Goal: Information Seeking & Learning: Learn about a topic

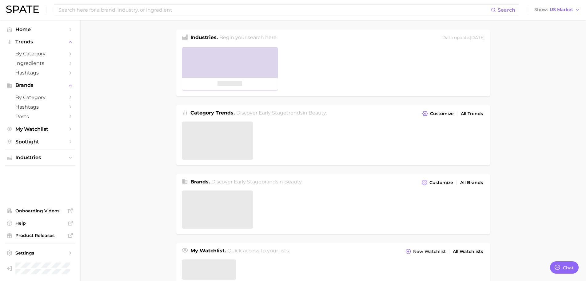
type textarea "x"
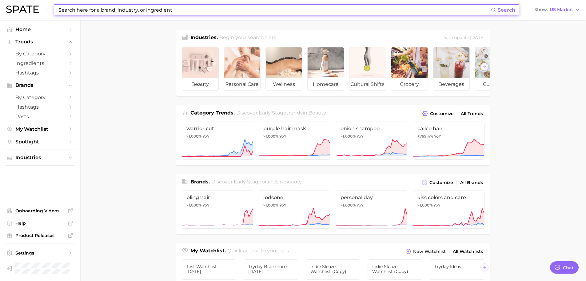
click at [230, 10] on input at bounding box center [274, 10] width 433 height 10
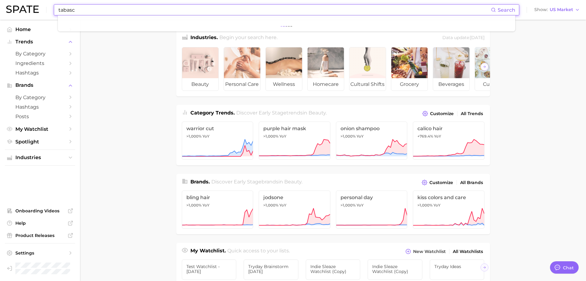
type input "tabasco"
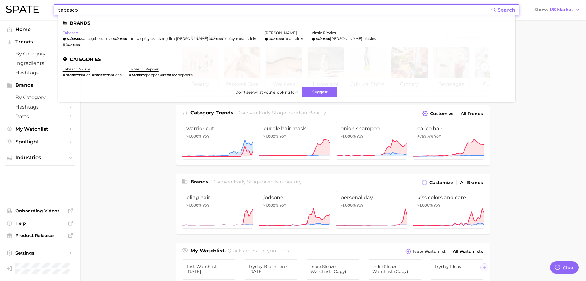
click at [70, 33] on link "tabasco" at bounding box center [70, 32] width 15 height 5
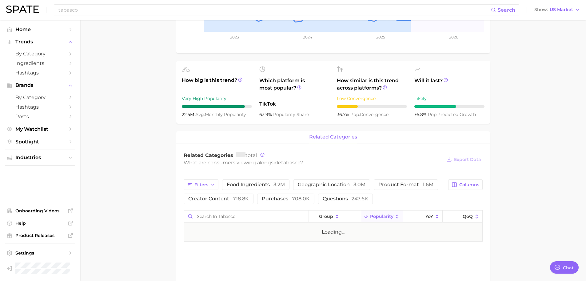
scroll to position [146, 0]
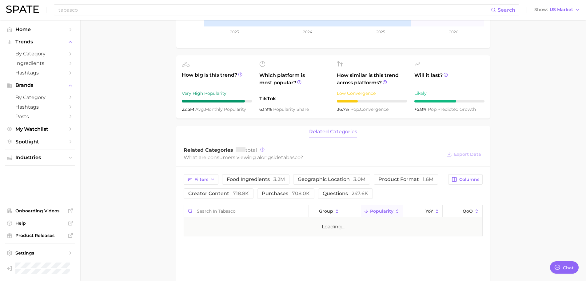
type textarea "x"
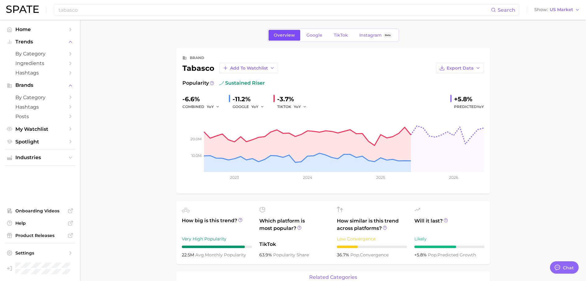
scroll to position [1, 0]
click at [311, 34] on span "Google" at bounding box center [314, 34] width 16 height 5
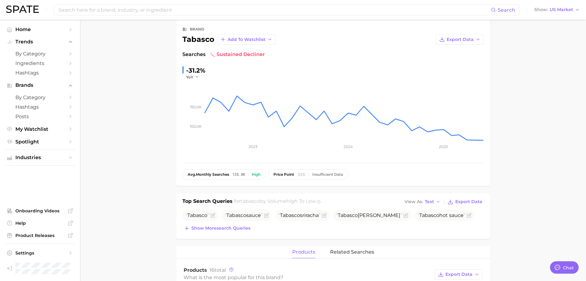
scroll to position [118, 0]
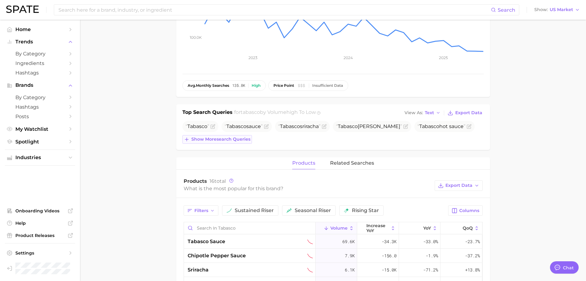
click at [221, 136] on button "Show more search queries" at bounding box center [217, 139] width 70 height 9
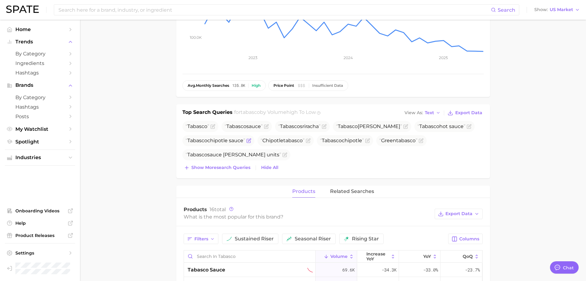
click at [182, 163] on button "Show more search queries" at bounding box center [217, 167] width 70 height 9
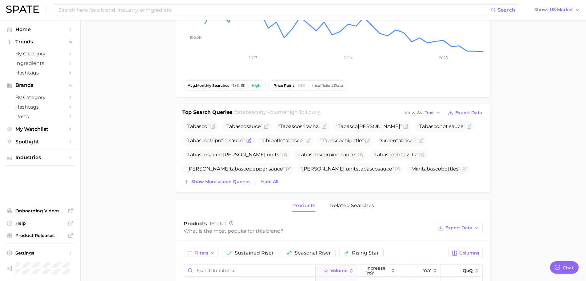
click at [182, 178] on button "Show more search queries" at bounding box center [217, 182] width 70 height 9
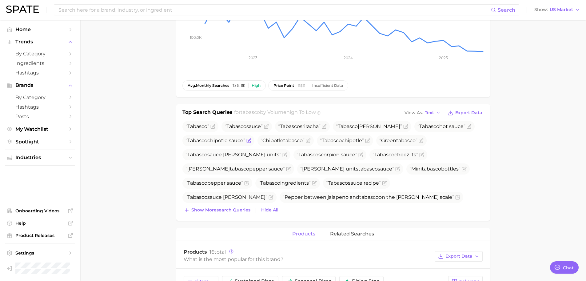
click at [182, 206] on button "Show more search queries" at bounding box center [217, 210] width 70 height 9
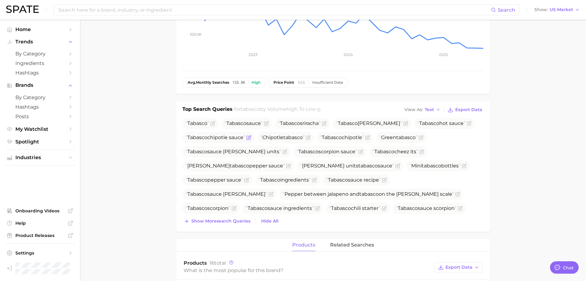
click at [182, 217] on button "Show more search queries" at bounding box center [217, 221] width 70 height 9
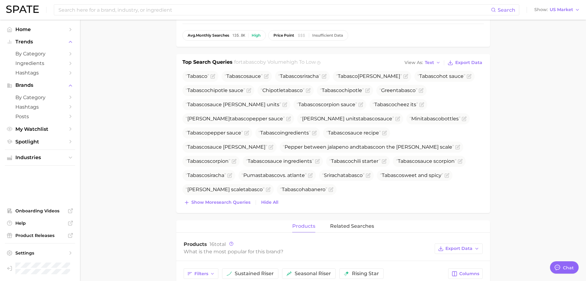
scroll to position [292, 0]
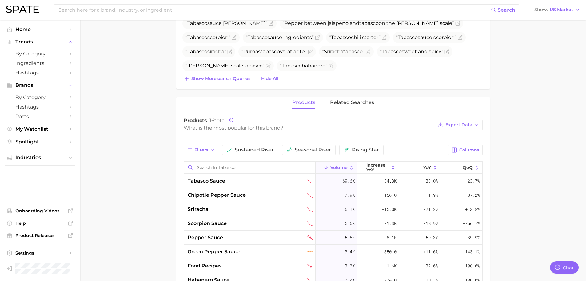
click at [182, 74] on button "Show more search queries" at bounding box center [217, 78] width 70 height 9
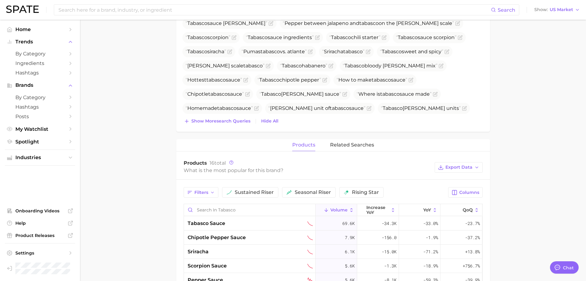
click at [182, 117] on button "Show more search queries" at bounding box center [217, 121] width 70 height 9
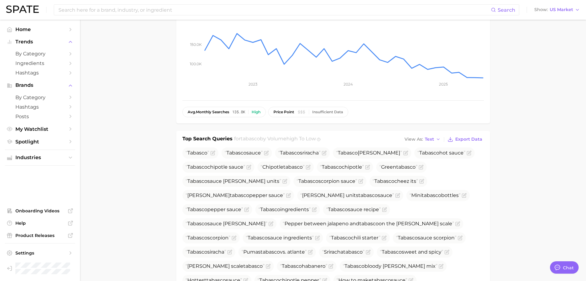
scroll to position [0, 0]
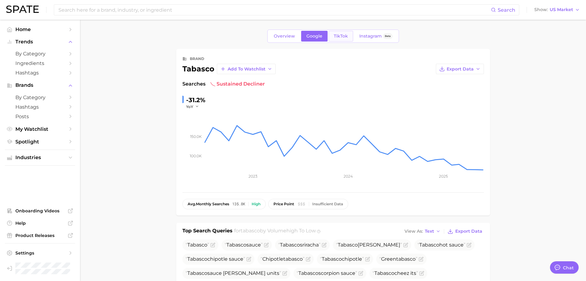
click at [341, 37] on span "TikTok" at bounding box center [341, 36] width 14 height 5
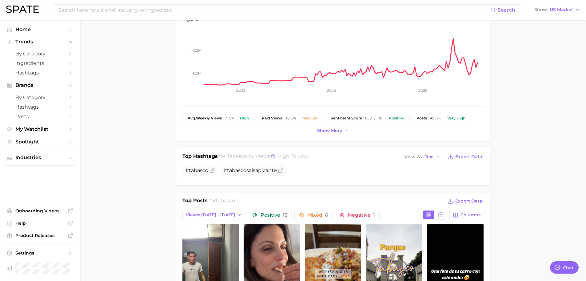
scroll to position [87, 0]
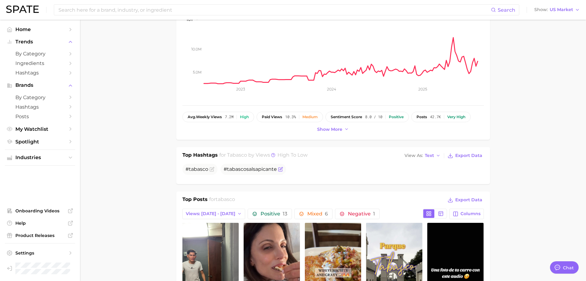
click at [242, 170] on span "tabasco" at bounding box center [236, 169] width 19 height 6
click at [238, 170] on span "tabasco" at bounding box center [236, 169] width 19 height 6
click at [243, 170] on span "tabasco" at bounding box center [236, 169] width 19 height 6
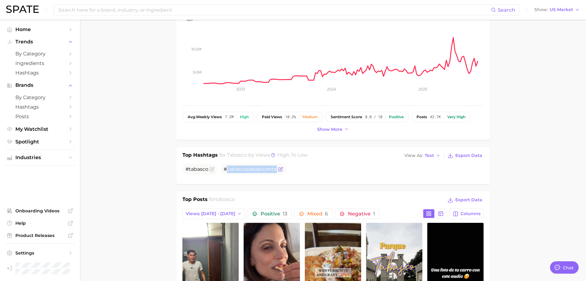
copy span "tabasco salsapicante"
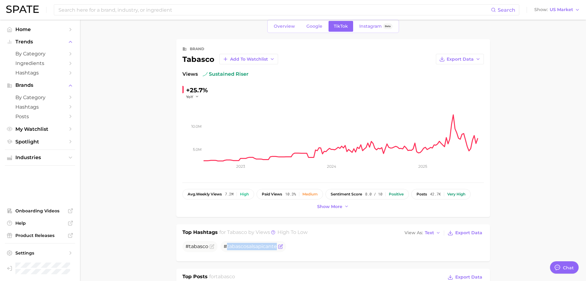
scroll to position [0, 0]
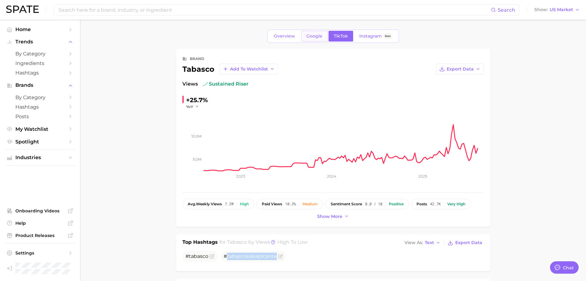
click at [306, 36] on link "Google" at bounding box center [314, 36] width 26 height 11
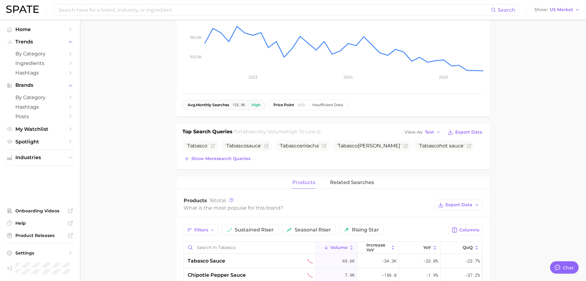
scroll to position [156, 0]
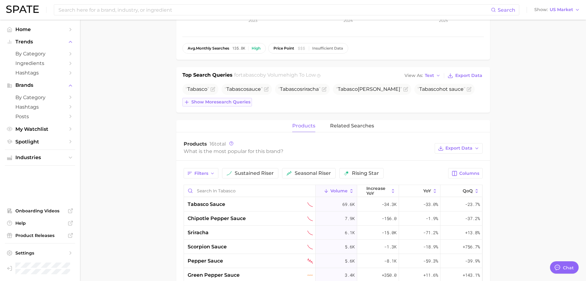
click at [230, 99] on span "Show more search queries" at bounding box center [220, 101] width 59 height 5
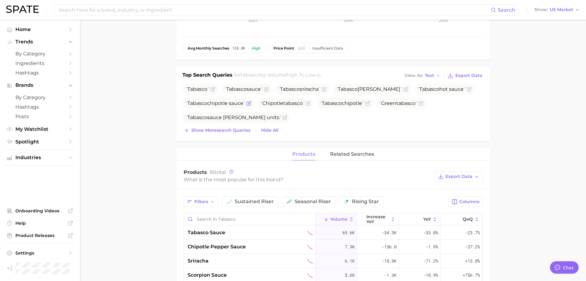
click at [182, 126] on button "Show more search queries" at bounding box center [217, 130] width 70 height 9
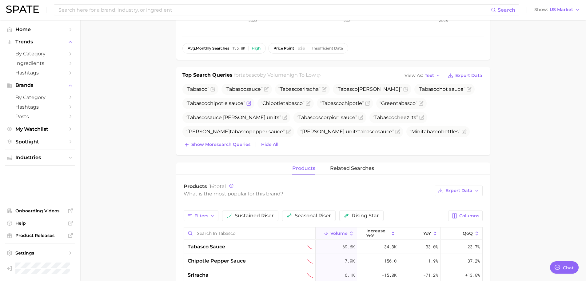
click at [182, 140] on button "Show more search queries" at bounding box center [217, 144] width 70 height 9
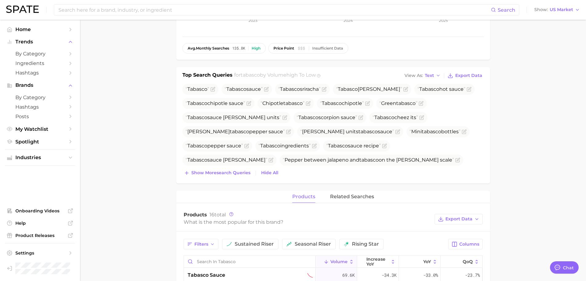
click at [182, 169] on button "Show more search queries" at bounding box center [217, 173] width 70 height 9
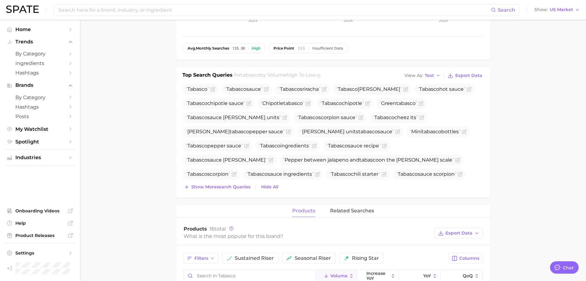
click at [182, 183] on button "Show more search queries" at bounding box center [217, 187] width 70 height 9
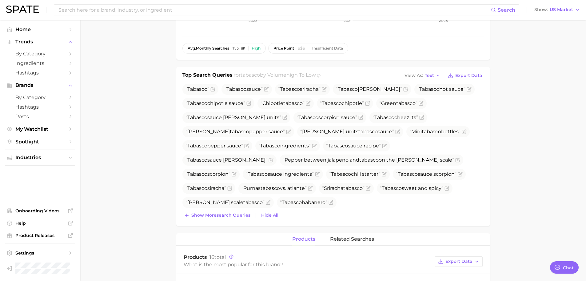
click at [182, 211] on button "Show more search queries" at bounding box center [217, 215] width 70 height 9
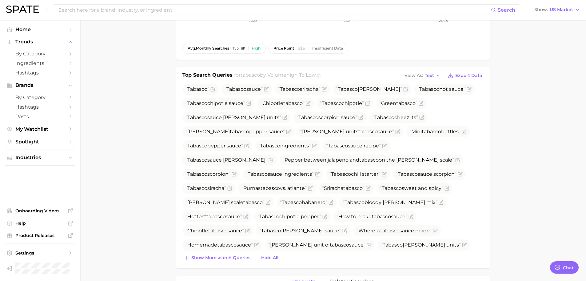
click at [182, 254] on button "Show more search queries" at bounding box center [217, 258] width 70 height 9
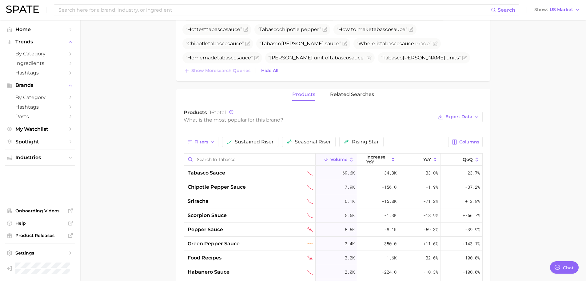
scroll to position [251, 0]
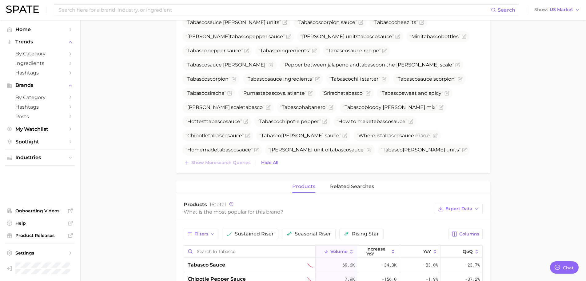
click at [138, 105] on main "Overview Google TikTok Instagram Beta brand tabasco Add to Watchlist Export Dat…" at bounding box center [333, 146] width 506 height 754
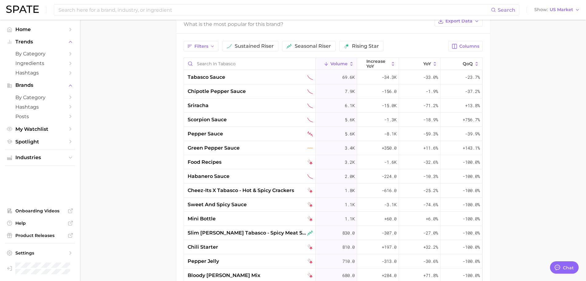
scroll to position [439, 0]
click at [214, 63] on input "Search in tabasco" at bounding box center [249, 63] width 131 height 12
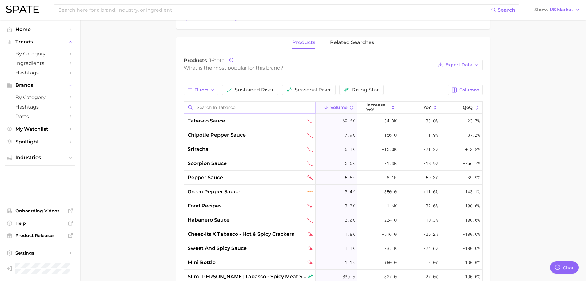
scroll to position [394, 0]
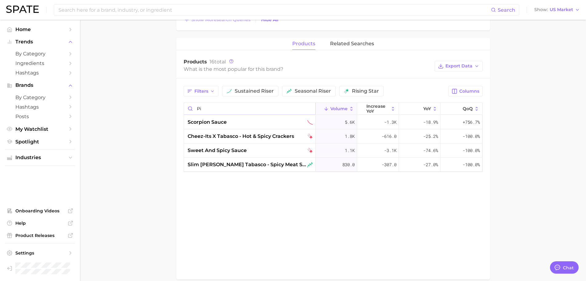
type input "p"
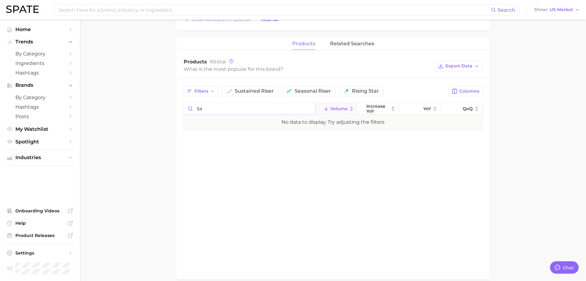
type input "s"
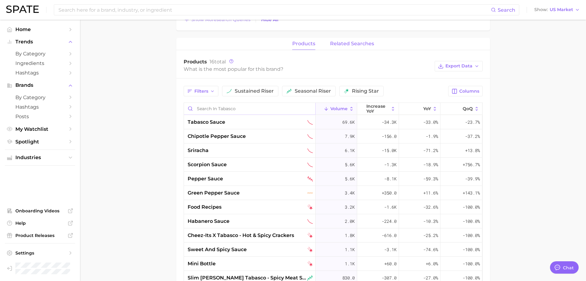
click at [364, 46] on span "related searches" at bounding box center [352, 44] width 44 height 6
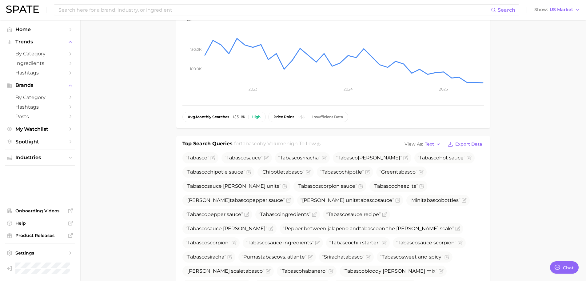
scroll to position [0, 0]
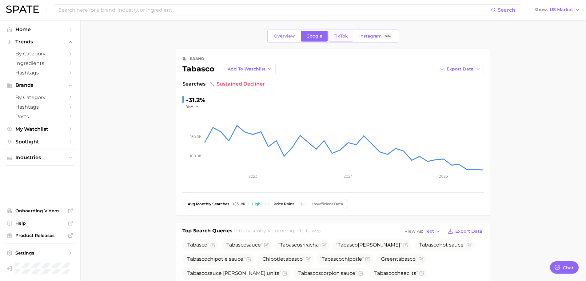
click at [349, 38] on link "TikTok" at bounding box center [341, 36] width 25 height 11
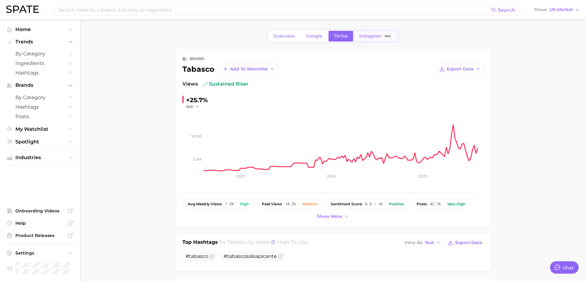
click at [367, 36] on span "Instagram" at bounding box center [370, 36] width 22 height 5
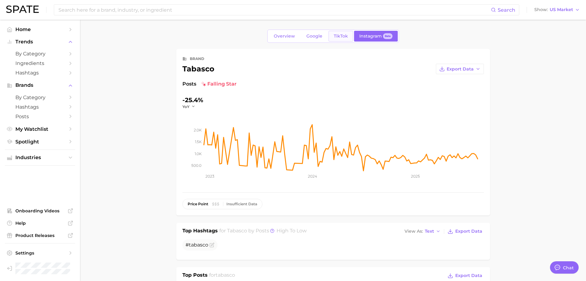
click at [334, 40] on link "TikTok" at bounding box center [341, 36] width 25 height 11
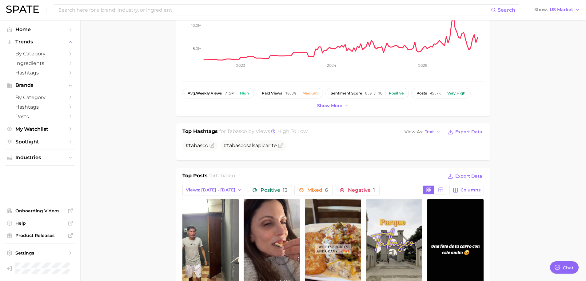
scroll to position [111, 0]
click at [262, 143] on span "# tabasco salsapicante" at bounding box center [250, 145] width 53 height 6
click at [261, 144] on span "# tabasco salsapicante" at bounding box center [250, 145] width 53 height 6
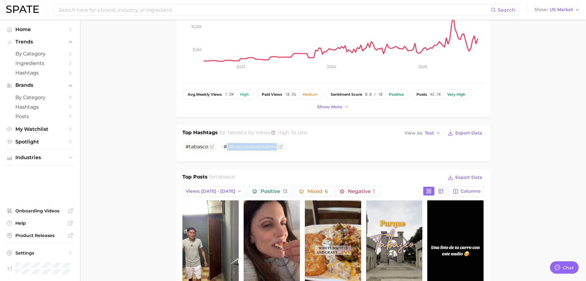
scroll to position [100, 0]
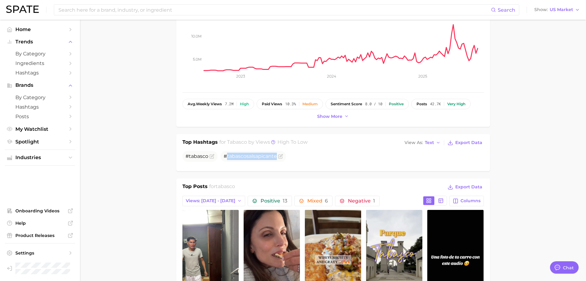
click at [186, 142] on h1 "Top Hashtags" at bounding box center [199, 142] width 35 height 9
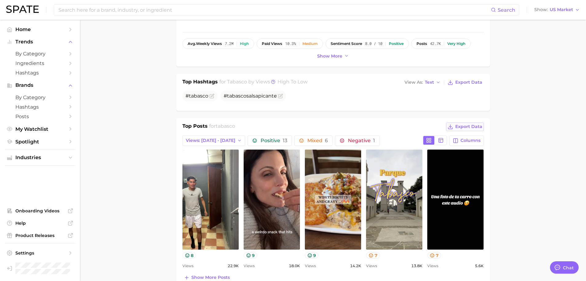
scroll to position [161, 0]
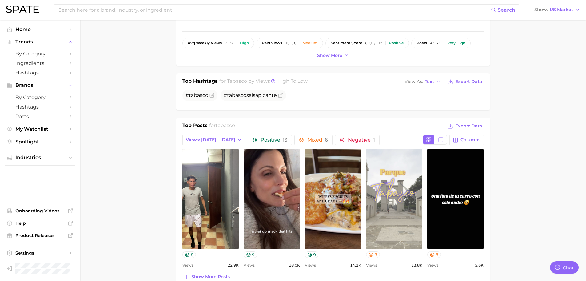
click at [401, 198] on link "view post on TikTok" at bounding box center [394, 199] width 56 height 100
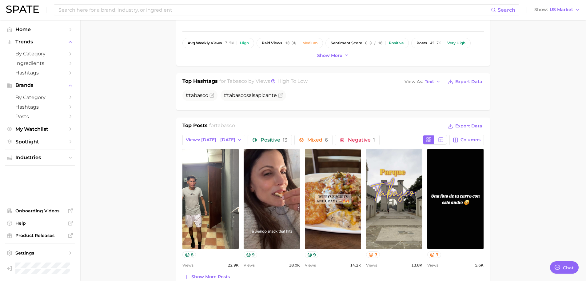
click at [128, 161] on main "Overview Google TikTok Instagram Beta brand tabasco Add to Watchlist Export Dat…" at bounding box center [333, 276] width 506 height 834
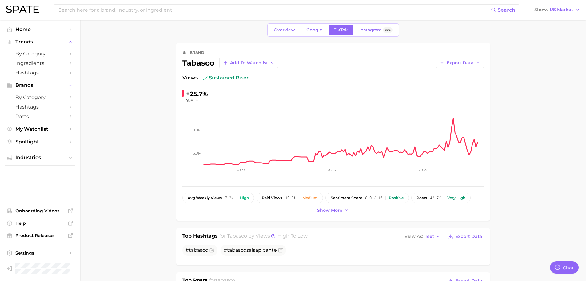
scroll to position [0, 0]
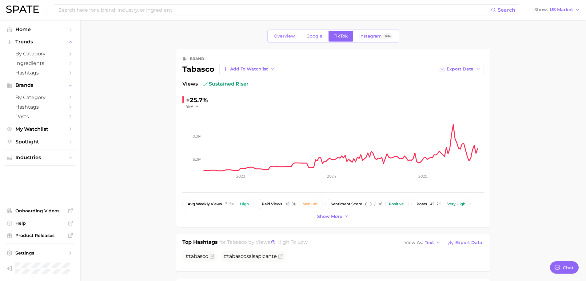
click at [314, 35] on span "Google" at bounding box center [314, 36] width 16 height 5
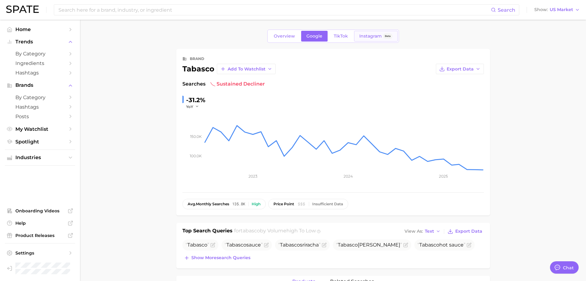
click at [372, 36] on span "Instagram" at bounding box center [370, 36] width 22 height 5
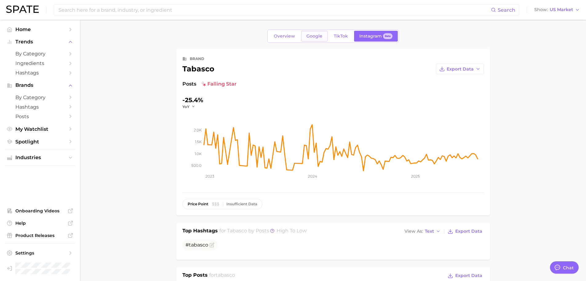
click at [305, 39] on link "Google" at bounding box center [314, 36] width 26 height 11
